Goal: Check status: Check status

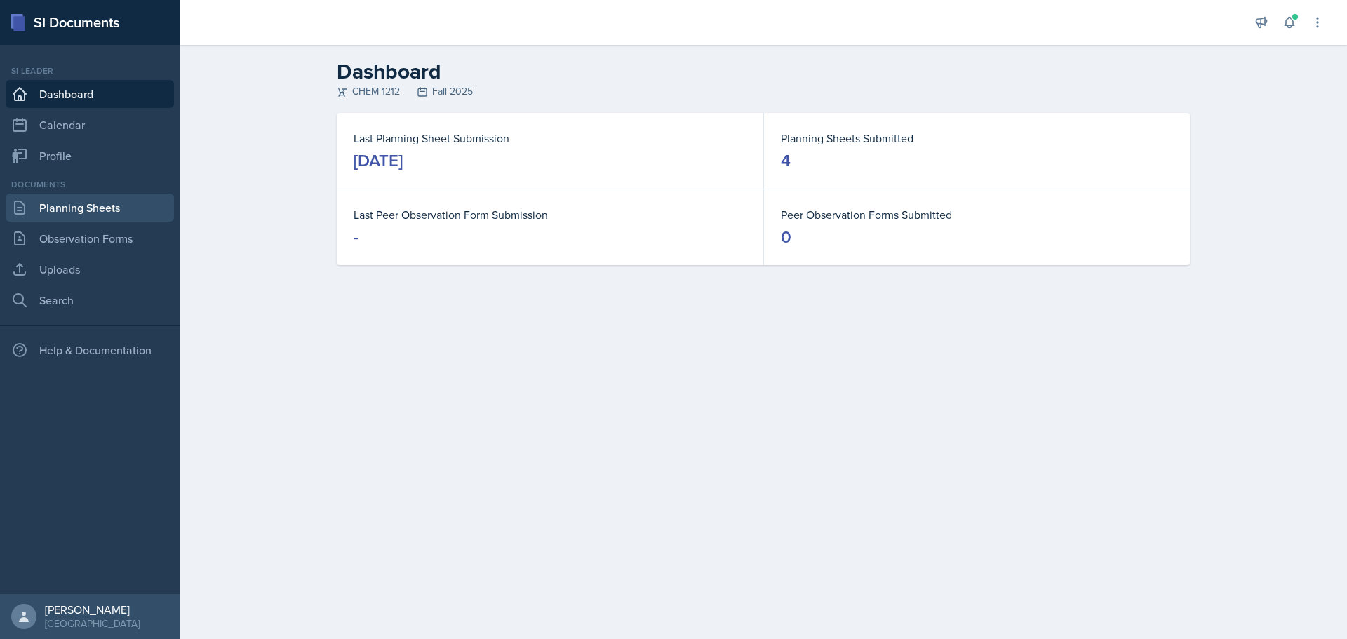
click at [89, 215] on link "Planning Sheets" at bounding box center [90, 208] width 168 height 28
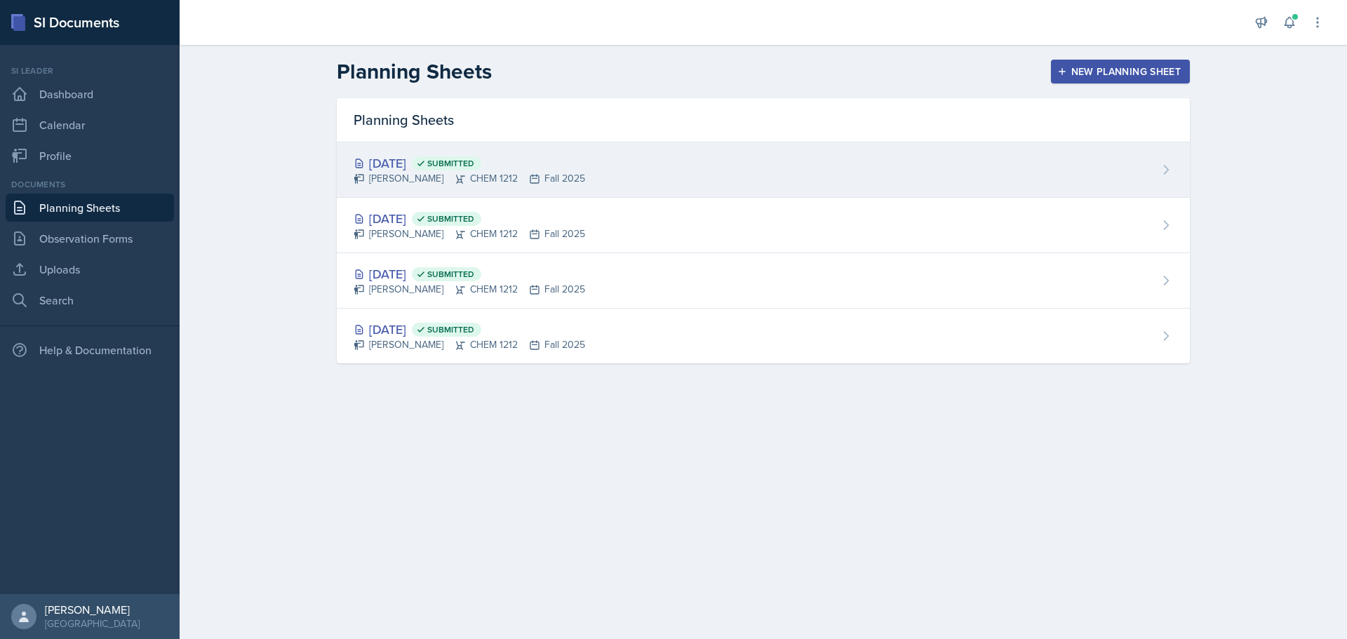
click at [405, 180] on div "[PERSON_NAME] CHEM 1212 Fall 2025" at bounding box center [469, 178] width 231 height 15
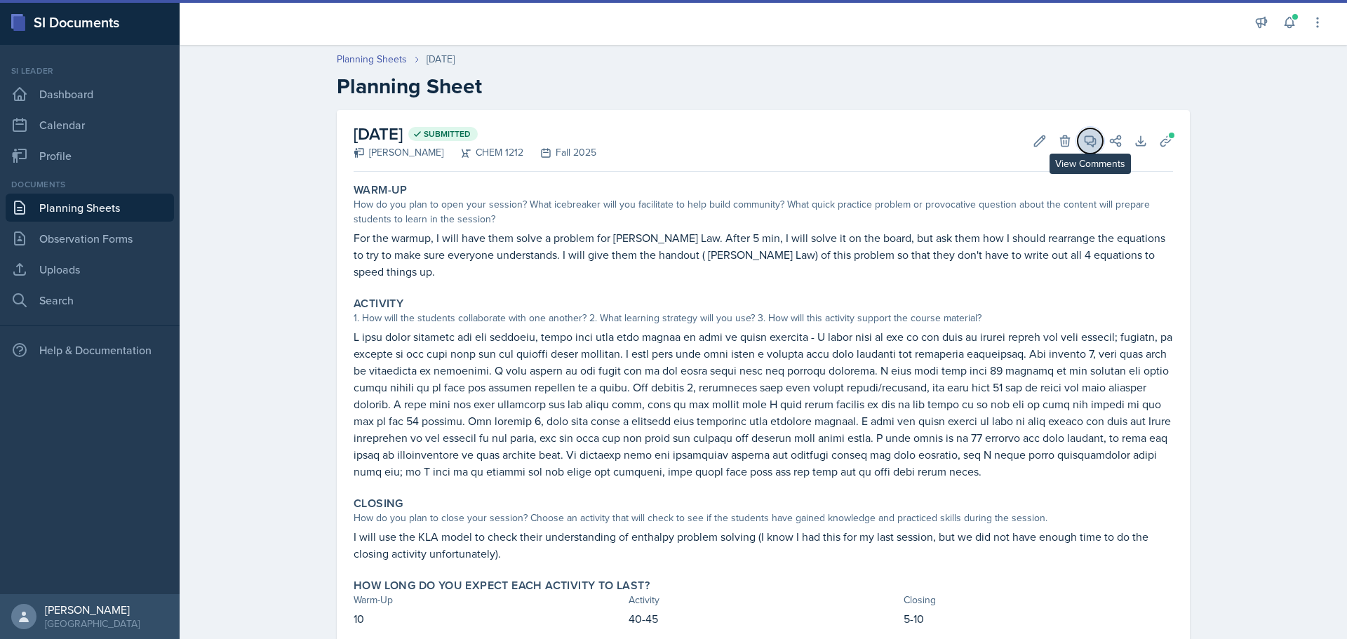
click at [1083, 146] on icon at bounding box center [1090, 141] width 14 height 14
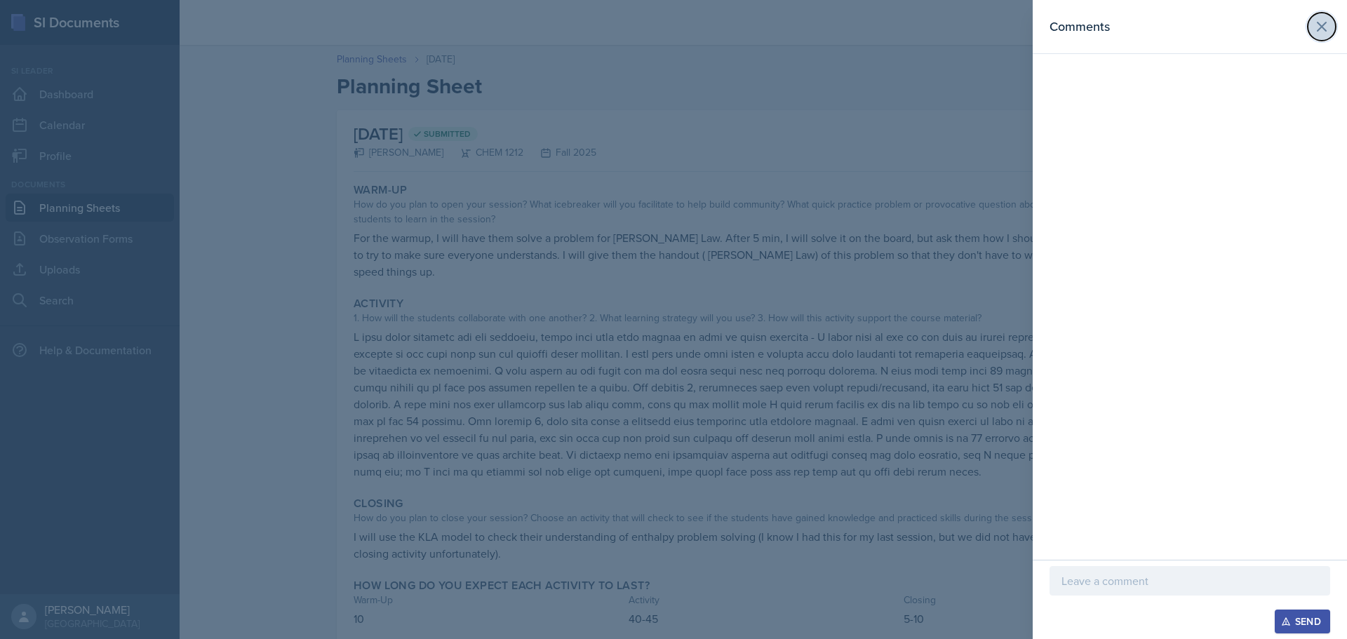
click at [1319, 33] on icon at bounding box center [1321, 26] width 17 height 17
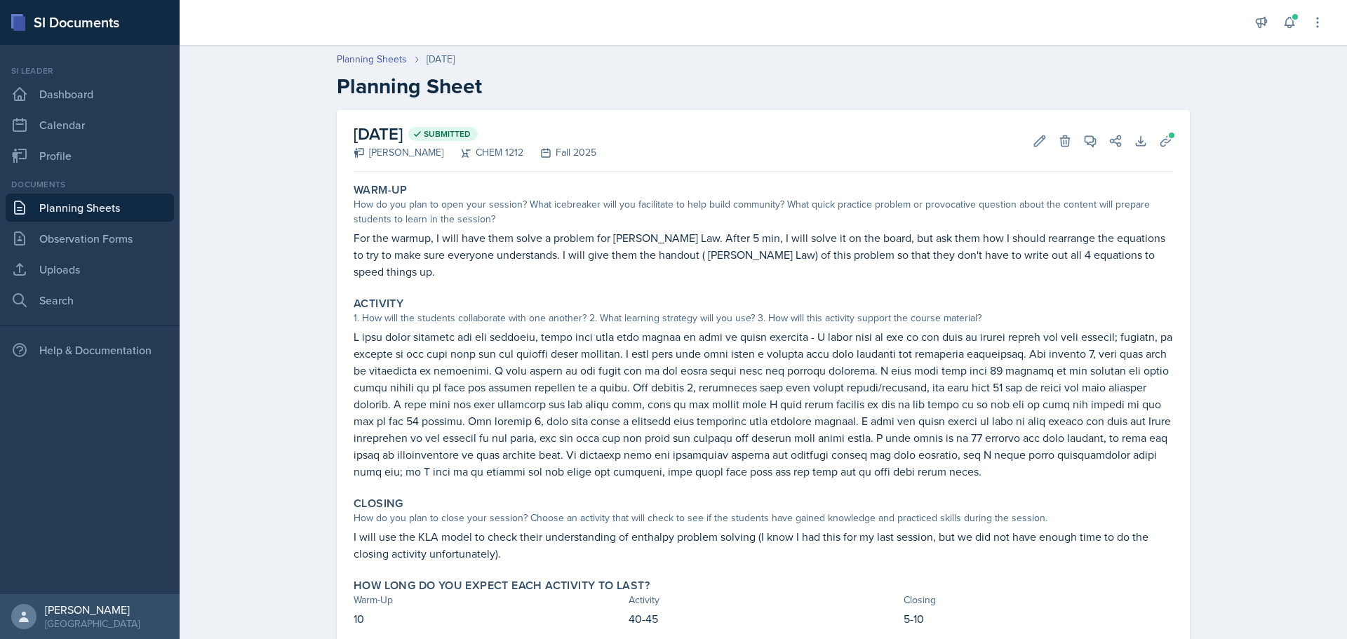
click at [95, 213] on link "Planning Sheets" at bounding box center [90, 208] width 168 height 28
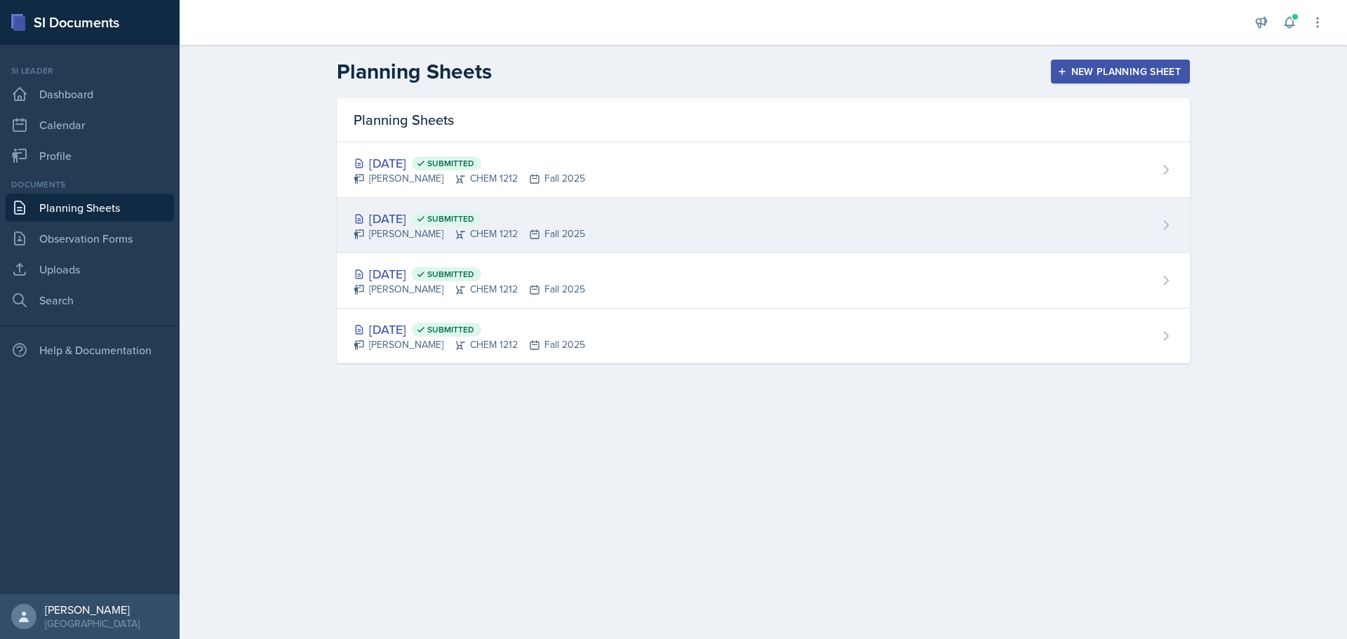
click at [404, 223] on div "[DATE] Submitted" at bounding box center [469, 218] width 231 height 19
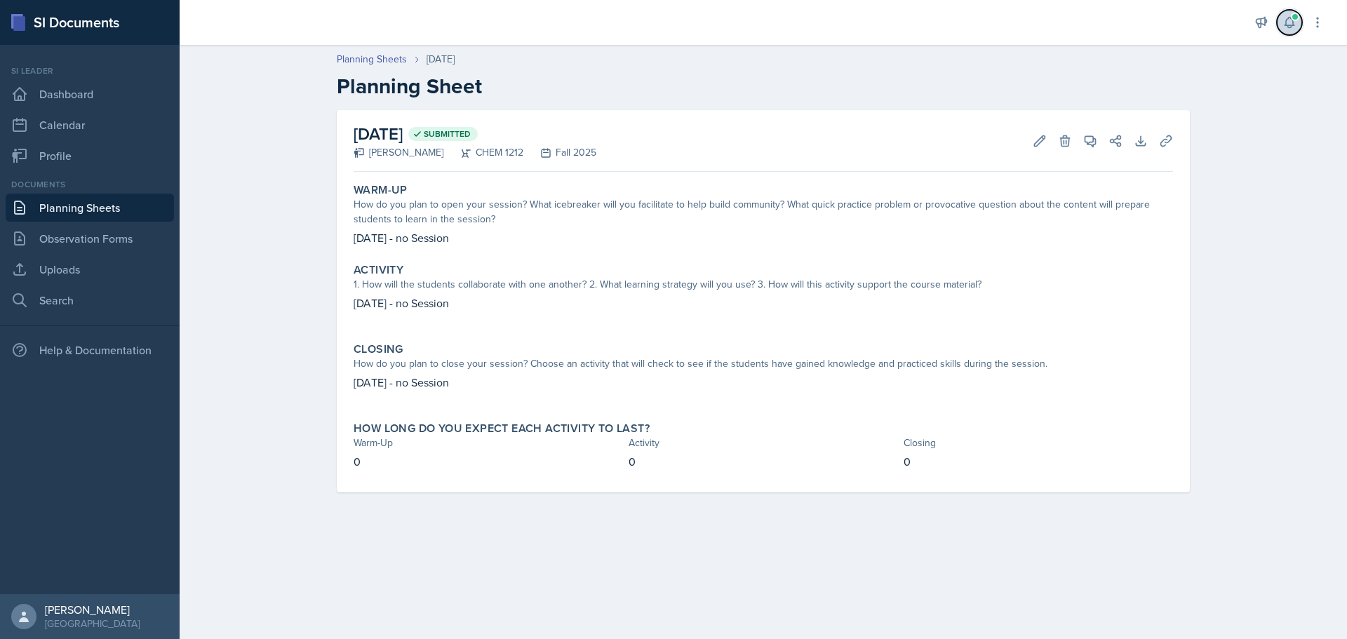
click at [1288, 29] on button at bounding box center [1289, 22] width 25 height 25
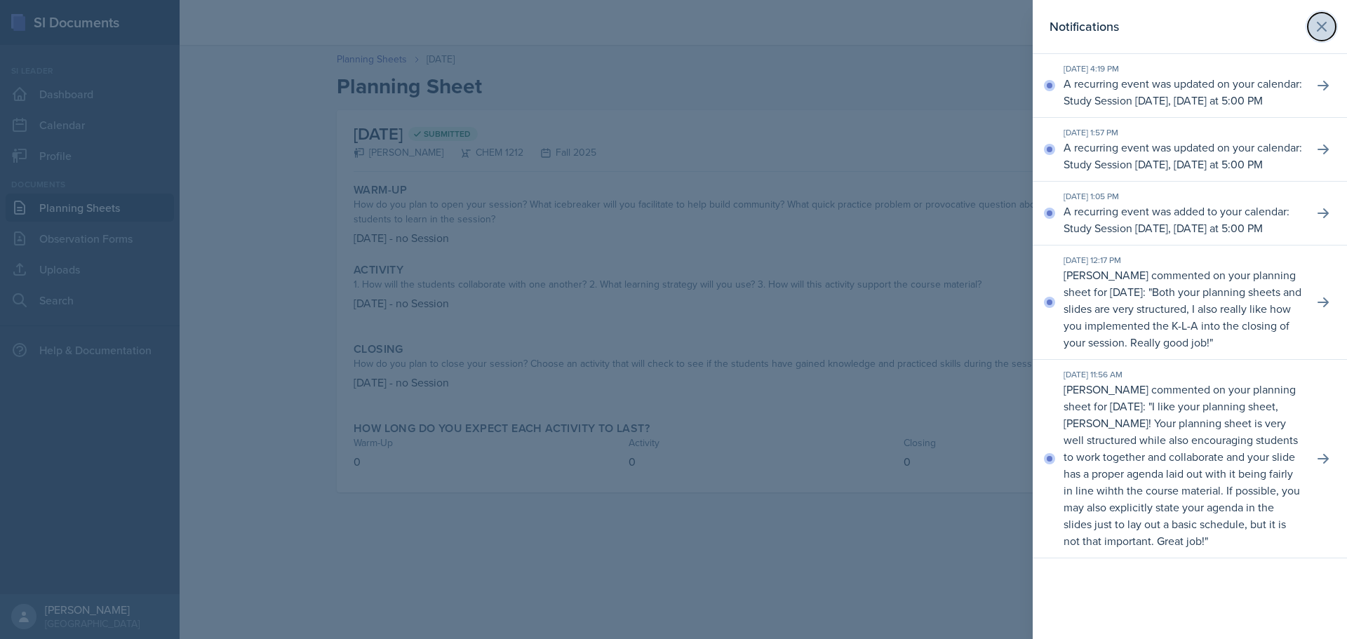
click at [1320, 25] on icon at bounding box center [1321, 26] width 8 height 8
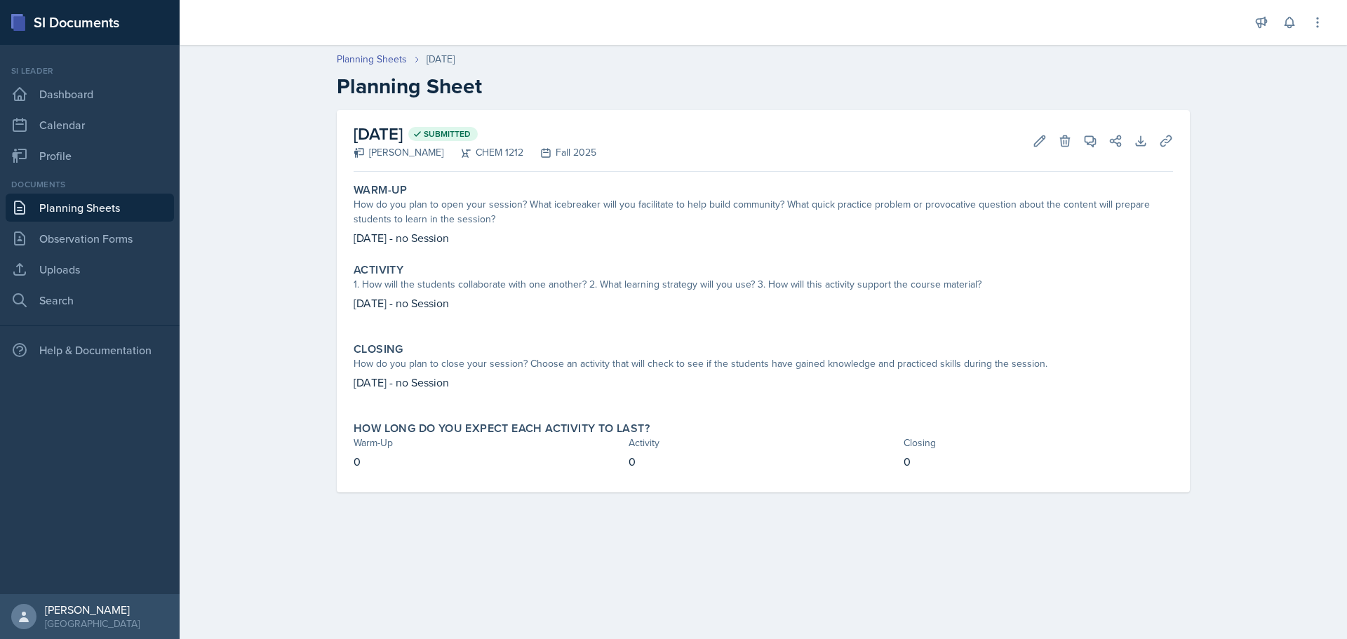
click at [72, 202] on link "Planning Sheets" at bounding box center [90, 208] width 168 height 28
